Goal: Task Accomplishment & Management: Complete application form

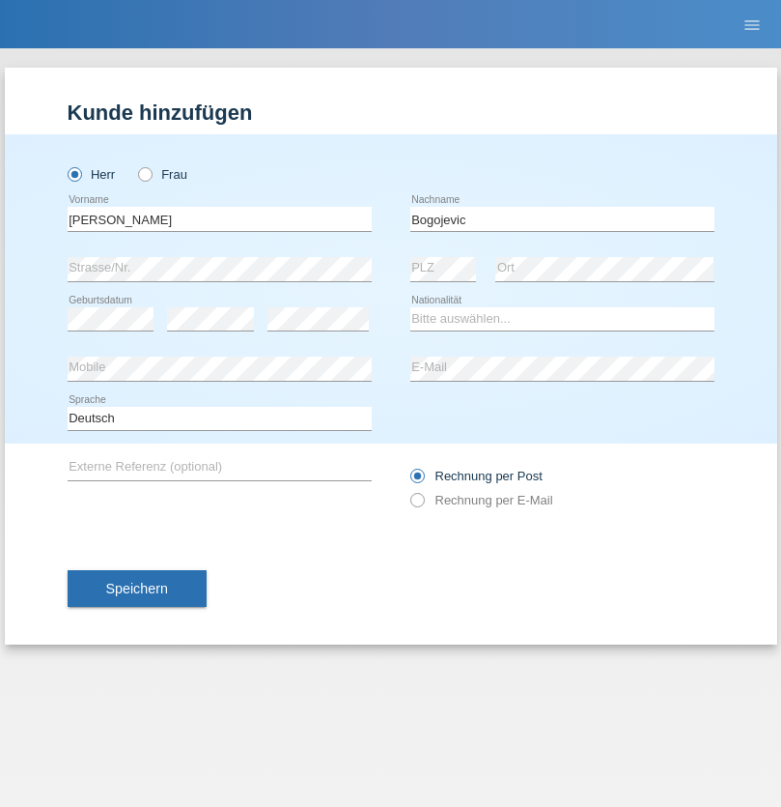
type input "Bogojevic"
select select "CH"
select select "en"
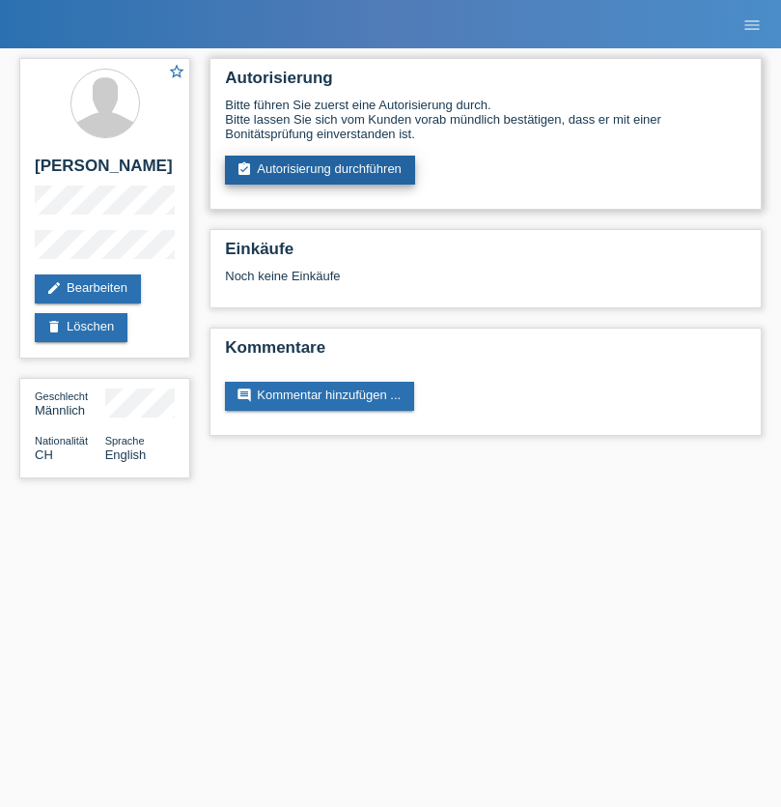
click at [321, 170] on link "assignment_turned_in Autorisierung durchführen" at bounding box center [320, 170] width 190 height 29
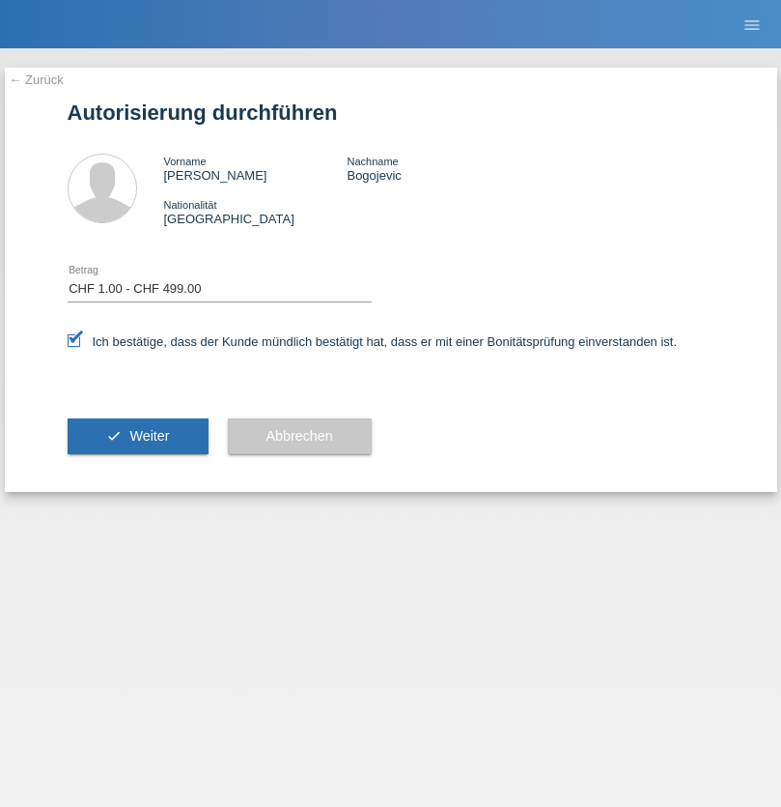
select select "1"
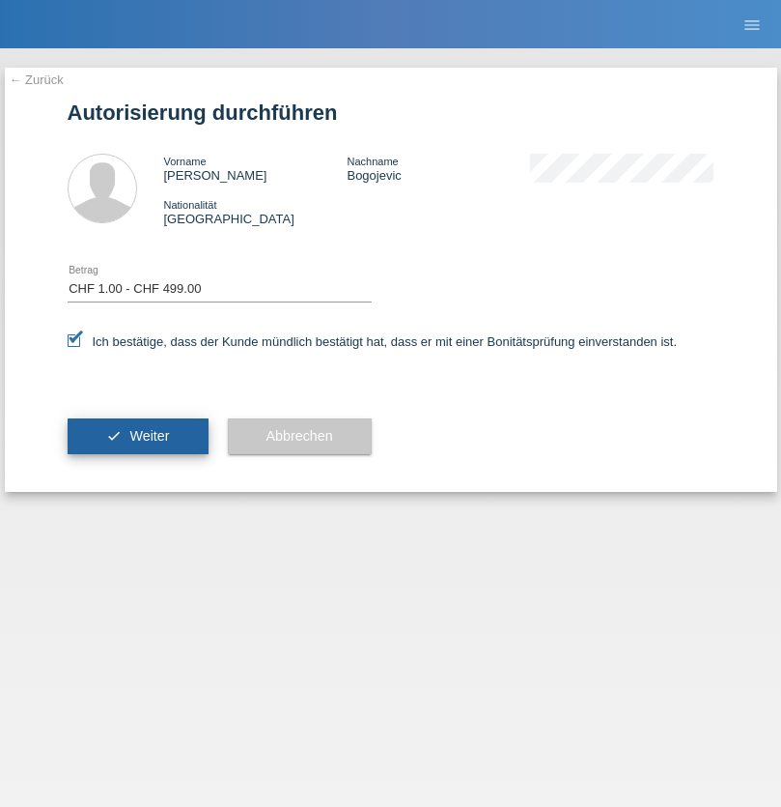
click at [137, 436] on span "Weiter" at bounding box center [149, 435] width 40 height 15
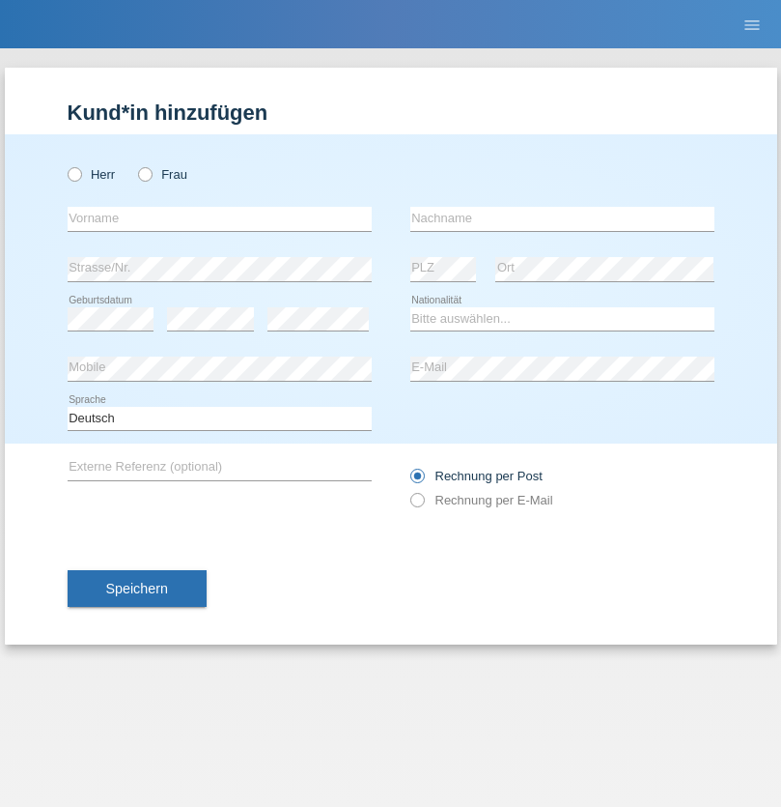
radio input "true"
click at [219, 218] on input "text" at bounding box center [220, 219] width 304 height 24
type input "[PERSON_NAME]"
click at [562, 218] on input "text" at bounding box center [563, 219] width 304 height 24
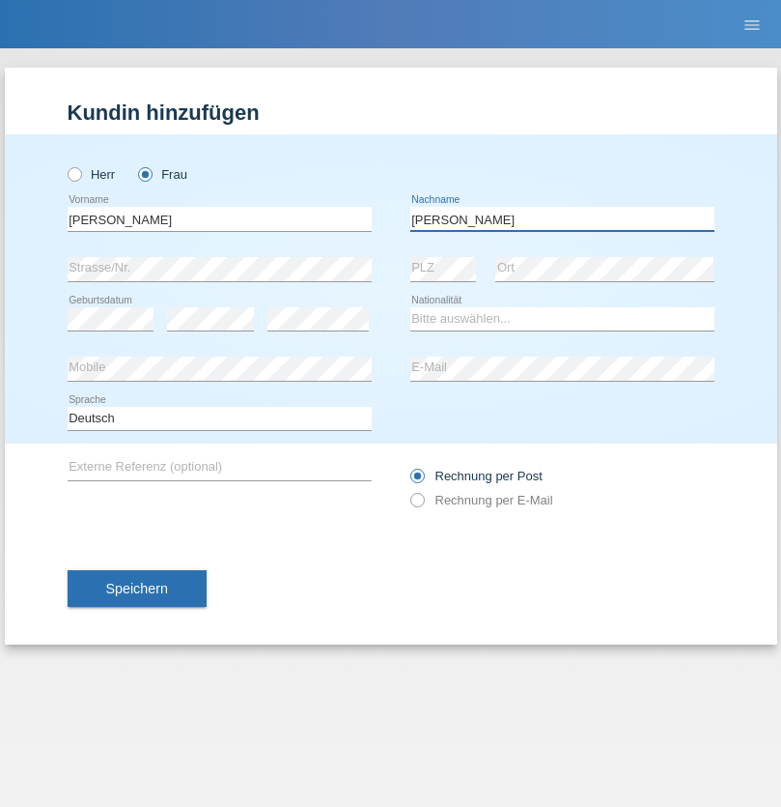
type input "[PERSON_NAME]"
select select "CH"
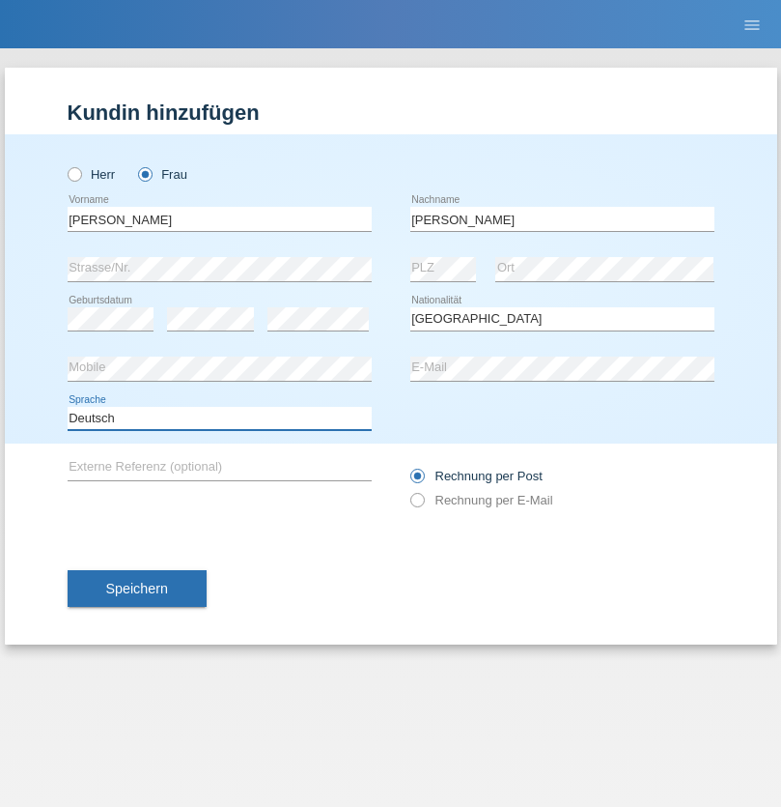
select select "en"
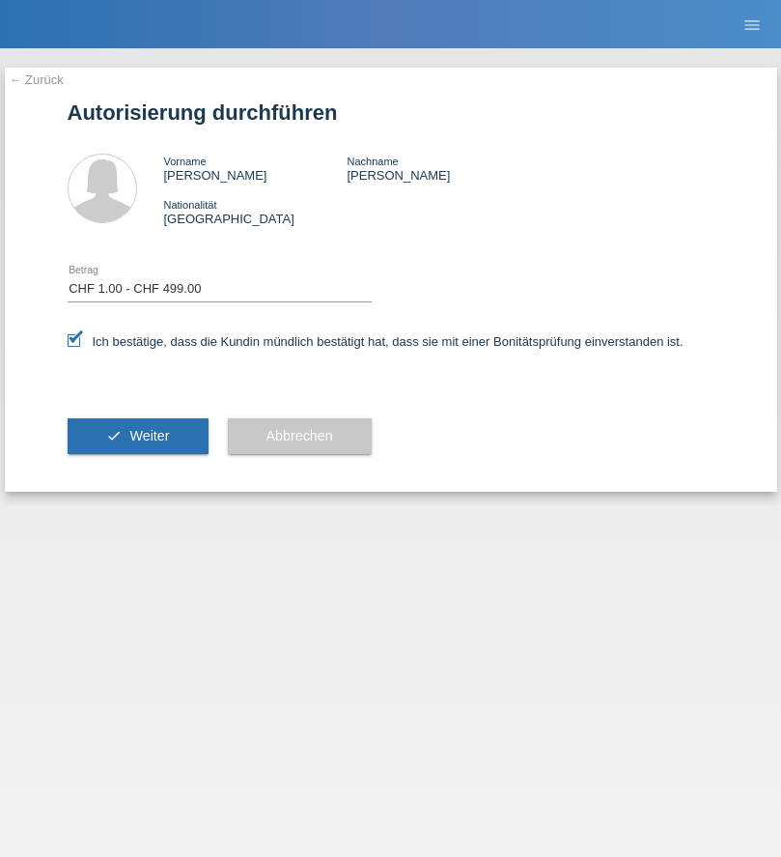
select select "1"
click at [137, 436] on span "Weiter" at bounding box center [149, 435] width 40 height 15
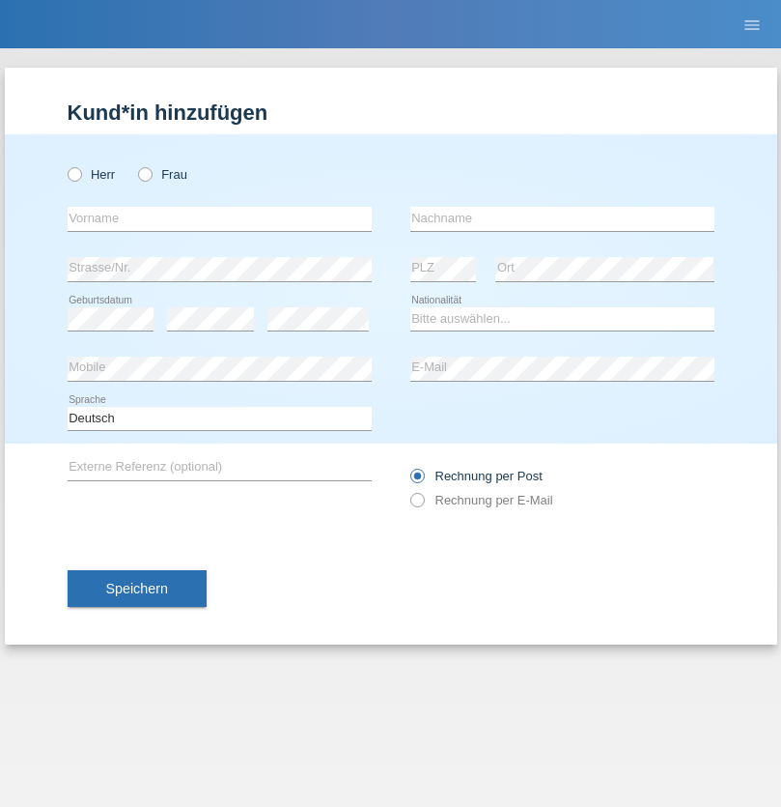
radio input "true"
click at [219, 218] on input "text" at bounding box center [220, 219] width 304 height 24
type input "agnertina"
click at [562, 218] on input "text" at bounding box center [563, 219] width 304 height 24
type input "noshaj"
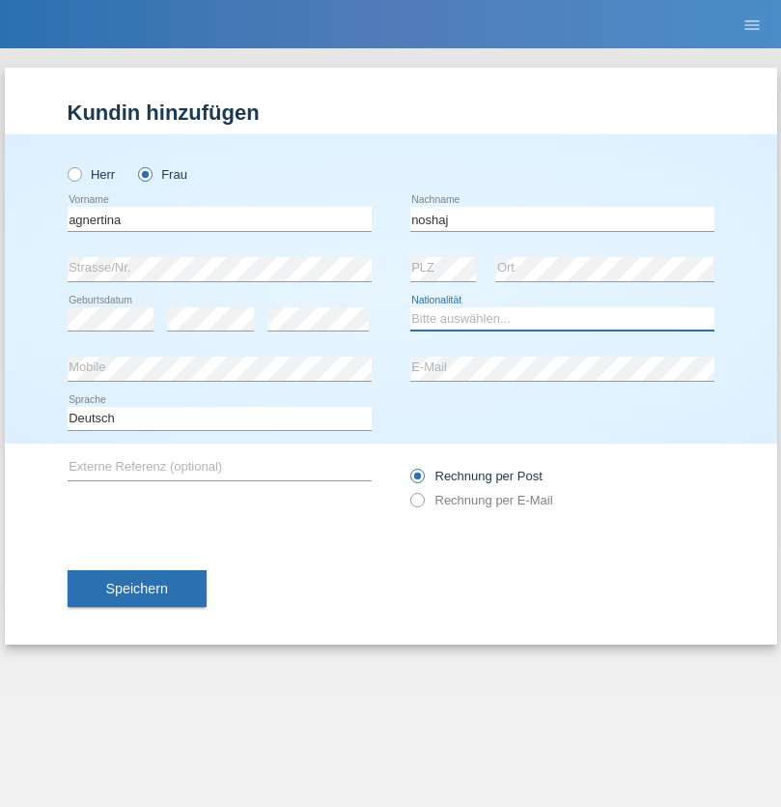
select select "NL"
select select "C"
select select "01"
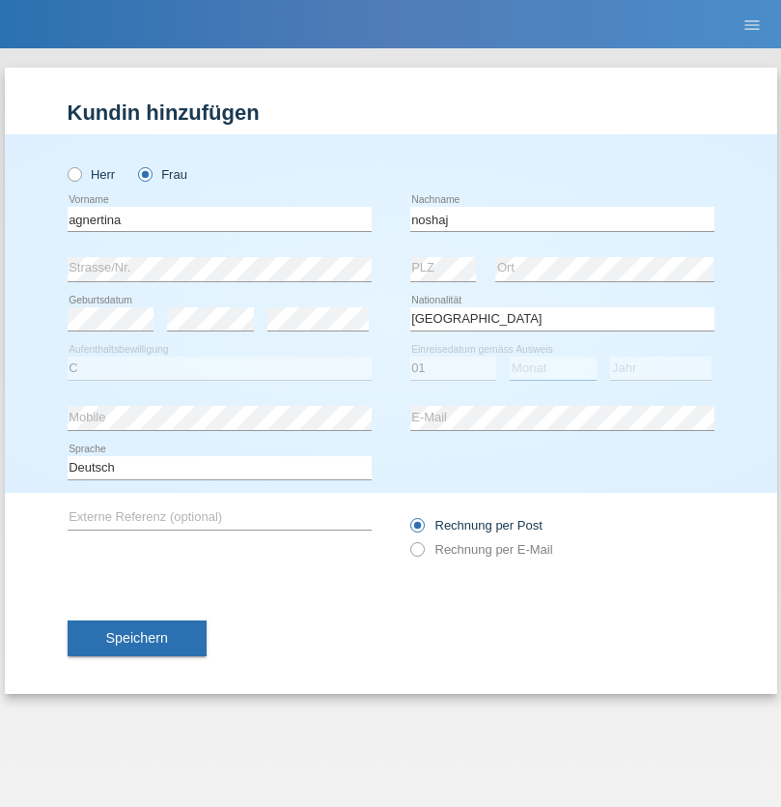
select select "08"
select select "2021"
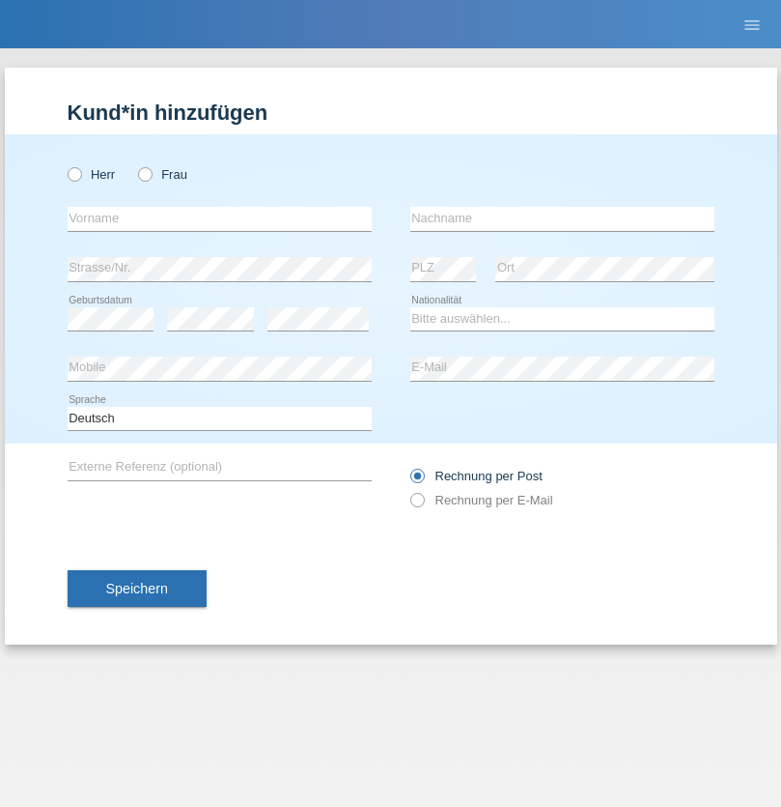
radio input "true"
click at [219, 218] on input "text" at bounding box center [220, 219] width 304 height 24
type input "bajram"
click at [562, 218] on input "text" at bounding box center [563, 219] width 304 height 24
type input "malluta"
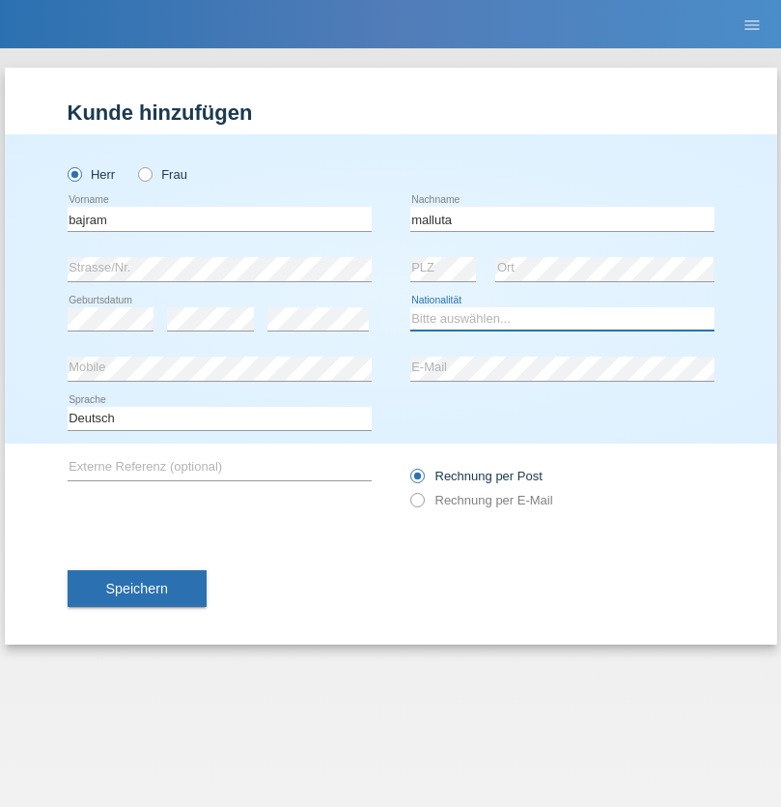
select select "CH"
radio input "true"
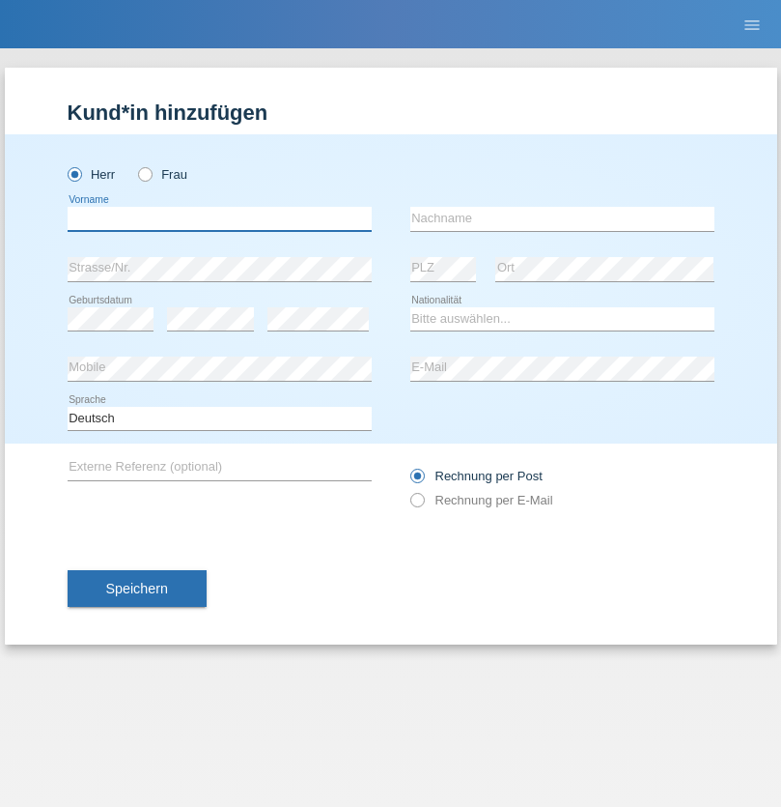
click at [219, 218] on input "text" at bounding box center [220, 219] width 304 height 24
type input "firat"
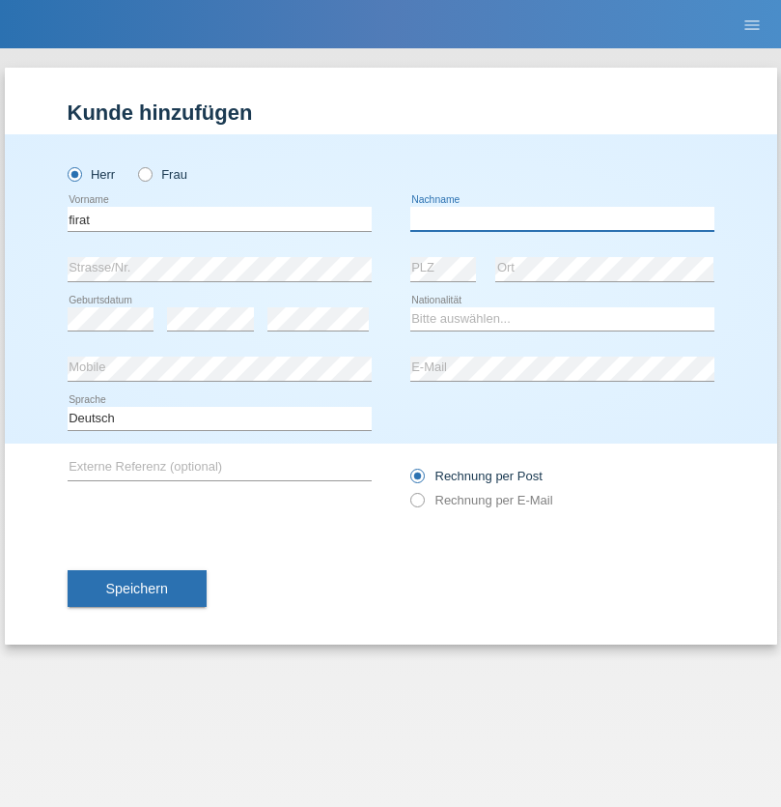
click at [562, 218] on input "text" at bounding box center [563, 219] width 304 height 24
type input "kara"
select select "CH"
radio input "true"
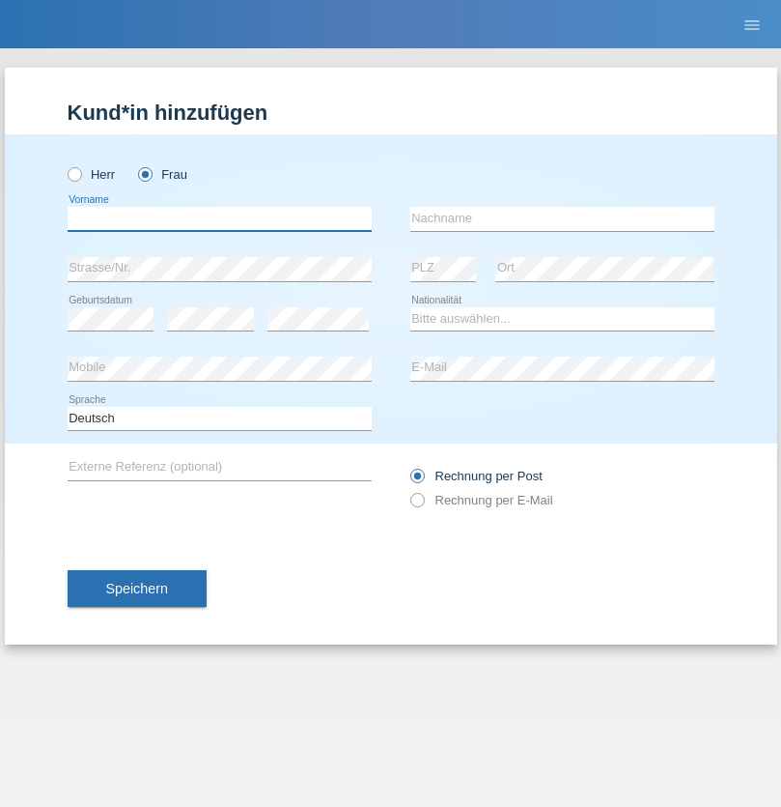
click at [219, 218] on input "text" at bounding box center [220, 219] width 304 height 24
type input "Dagmar"
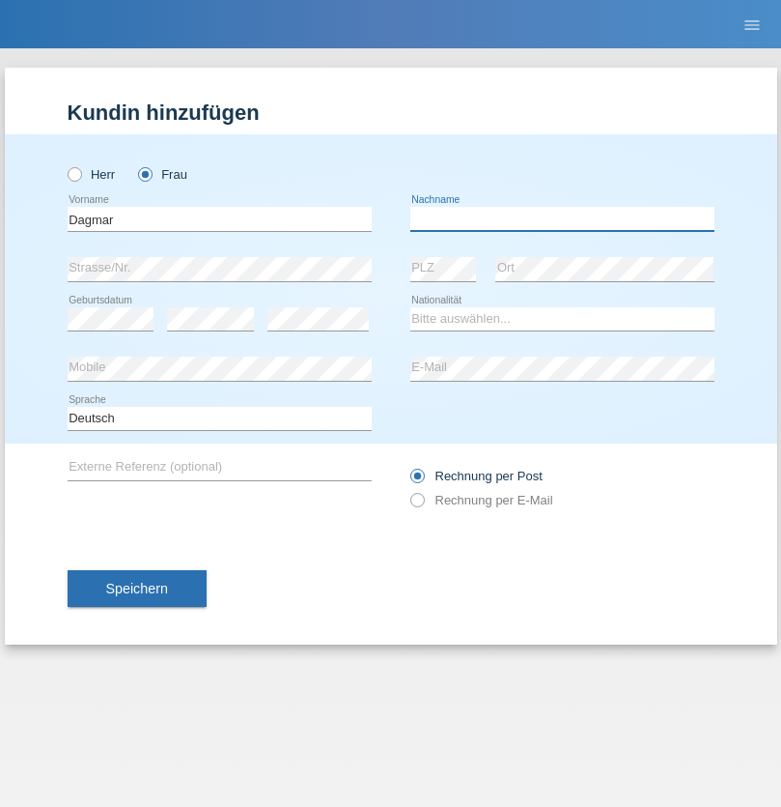
click at [562, 218] on input "text" at bounding box center [563, 219] width 304 height 24
type input "Reusser"
select select "CH"
radio input "true"
click at [219, 218] on input "text" at bounding box center [220, 219] width 304 height 24
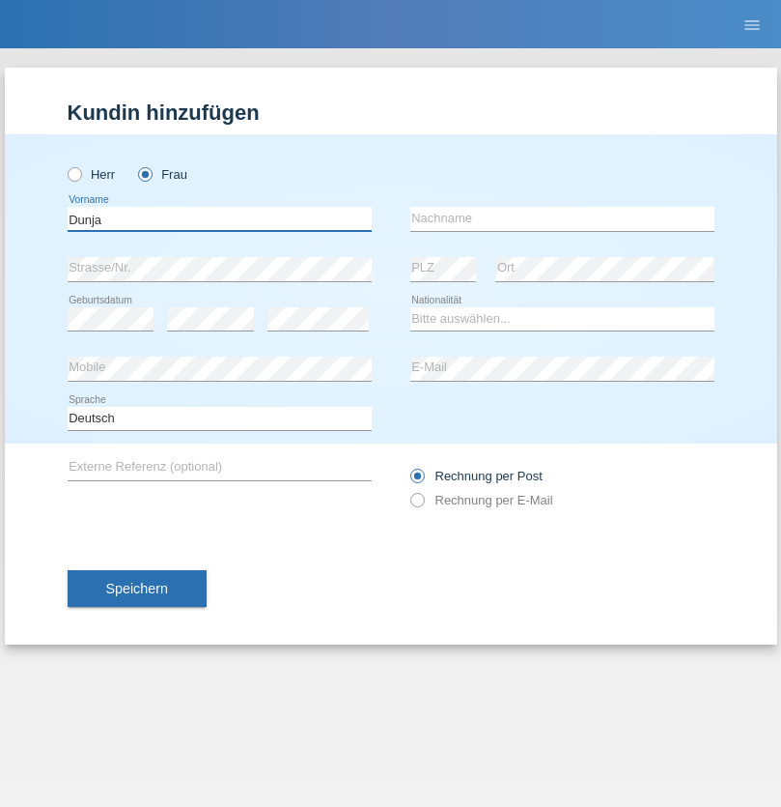
type input "Dunja"
click at [562, 218] on input "text" at bounding box center [563, 219] width 304 height 24
type input "[PERSON_NAME]"
select select "HR"
select select "C"
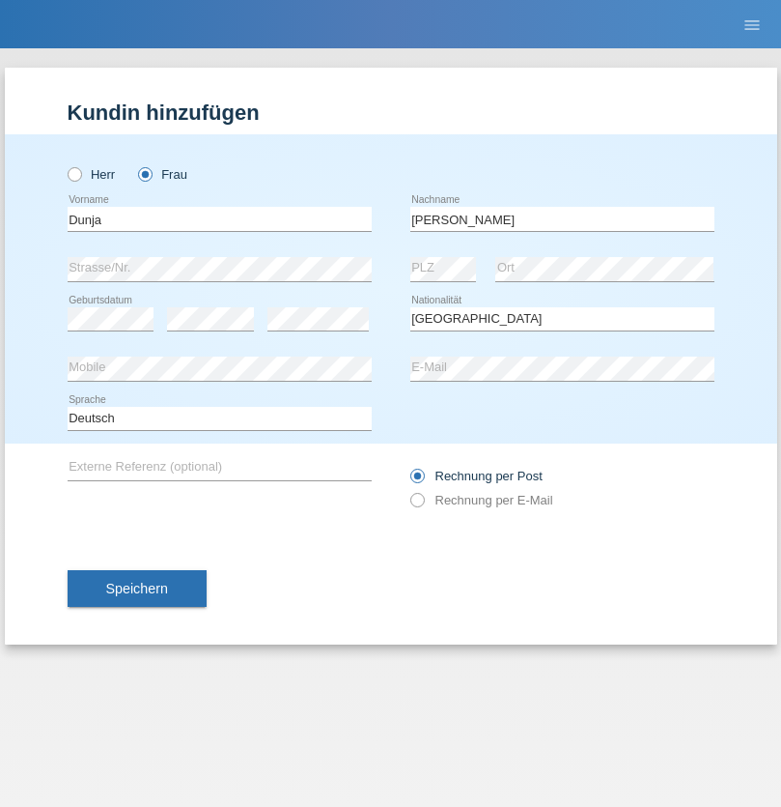
select select "03"
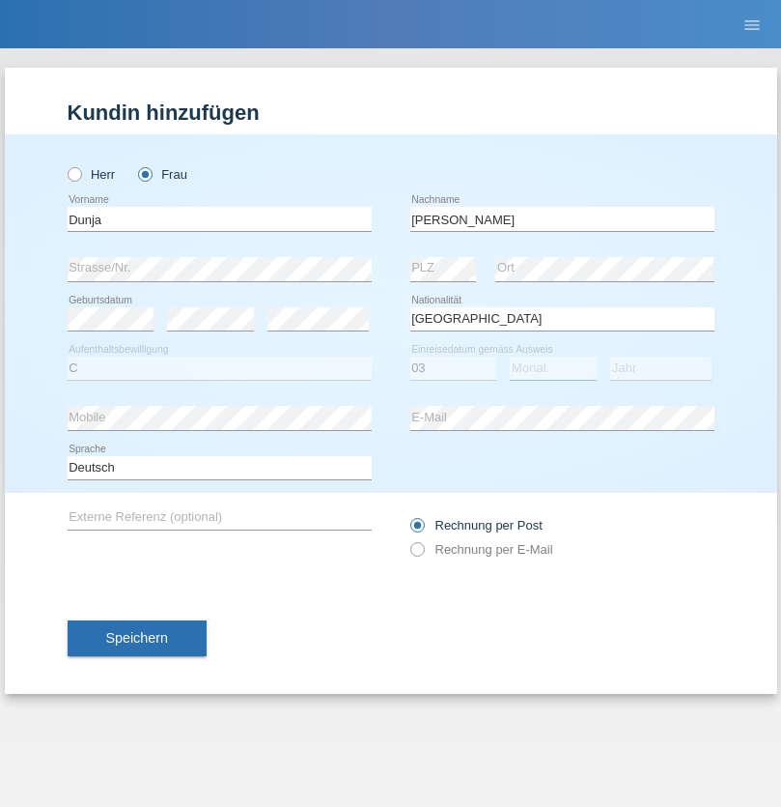
select select "09"
select select "2021"
